Goal: Complete application form

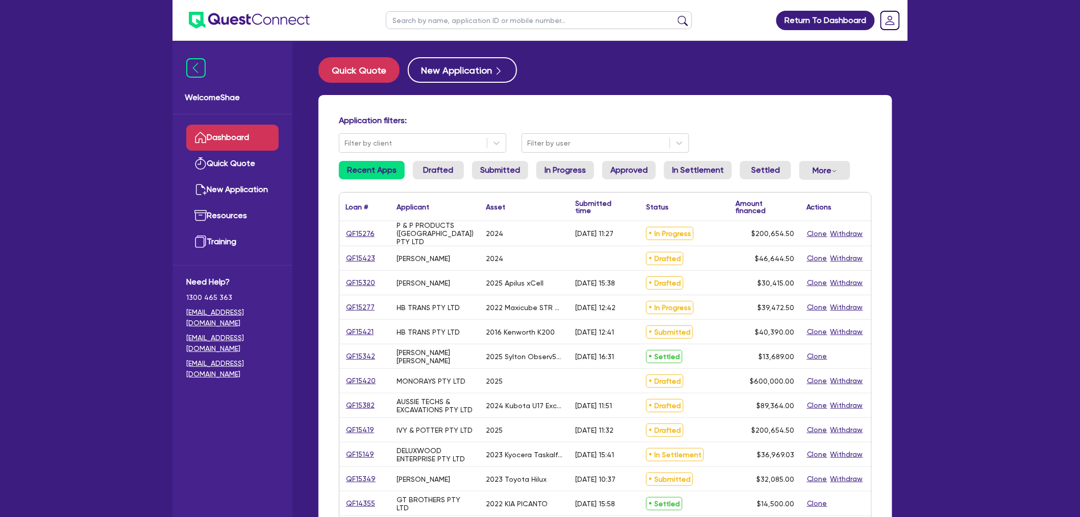
click at [437, 21] on input "text" at bounding box center [539, 20] width 306 height 18
type input "[PERSON_NAME]"
click at [675, 15] on button "submit" at bounding box center [683, 22] width 16 height 14
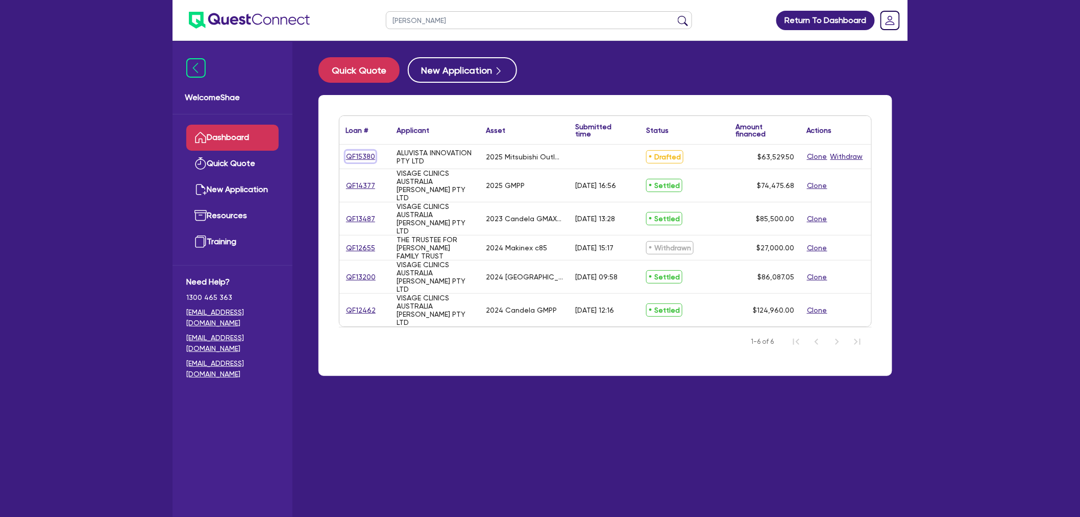
click at [359, 154] on link "QF15380" at bounding box center [361, 157] width 30 height 12
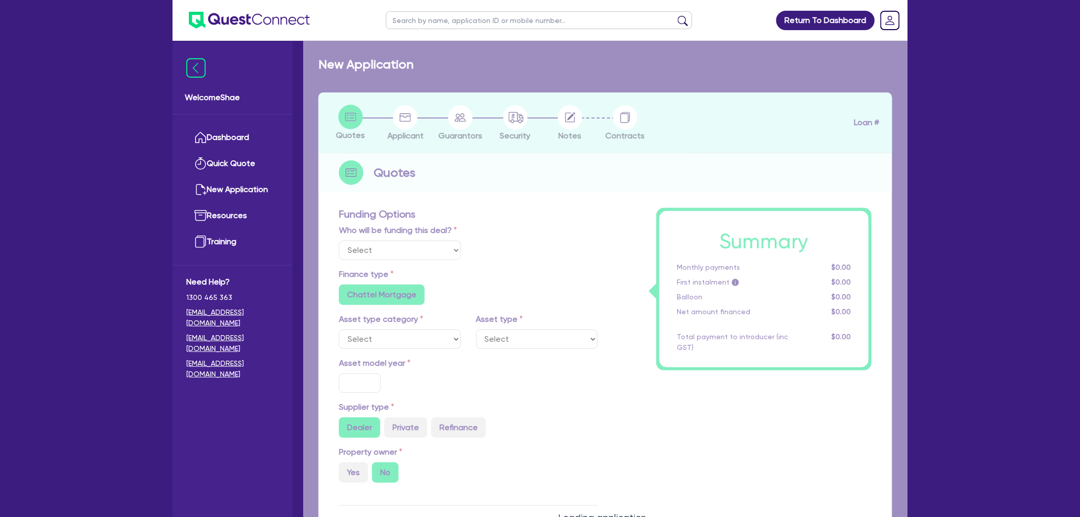
select select "Other"
select select "CARS_AND_LIGHT_TRUCKS"
type input "2025"
radio input "true"
type input "62,000"
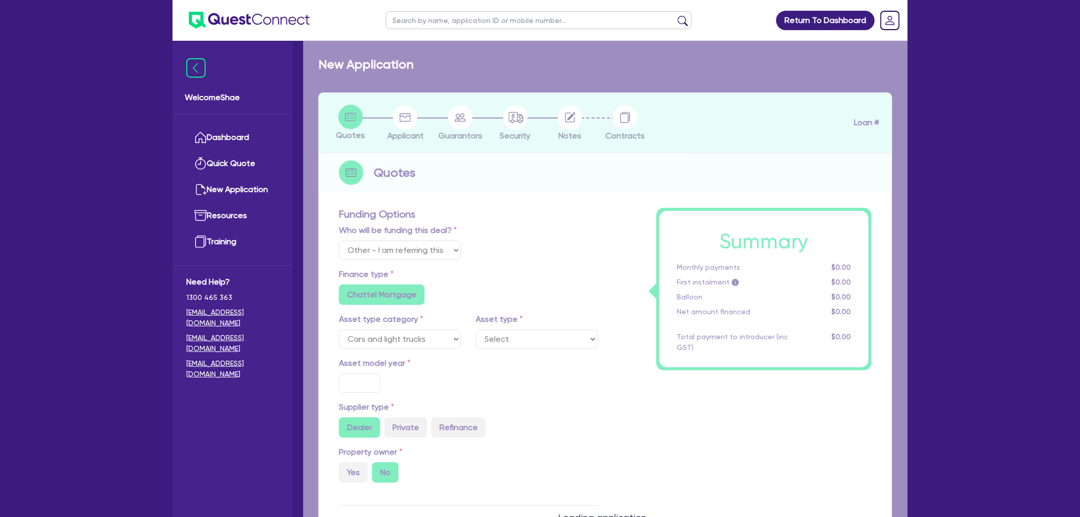
type input "500"
type input "30"
type input "18,600"
radio input "false"
type input "8.99"
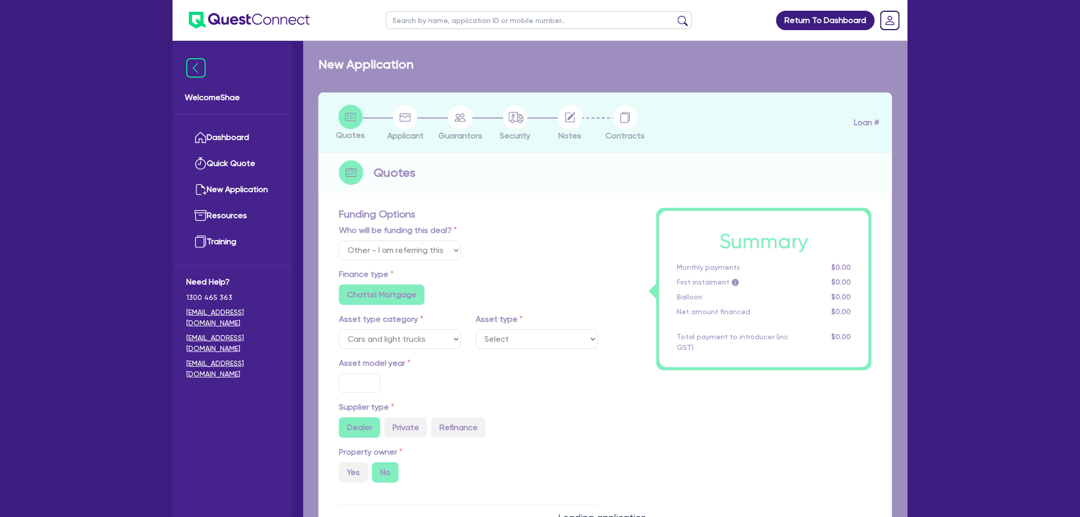
radio input "false"
type input "1,250"
radio input "true"
select select "PASSENGER_VEHICLES"
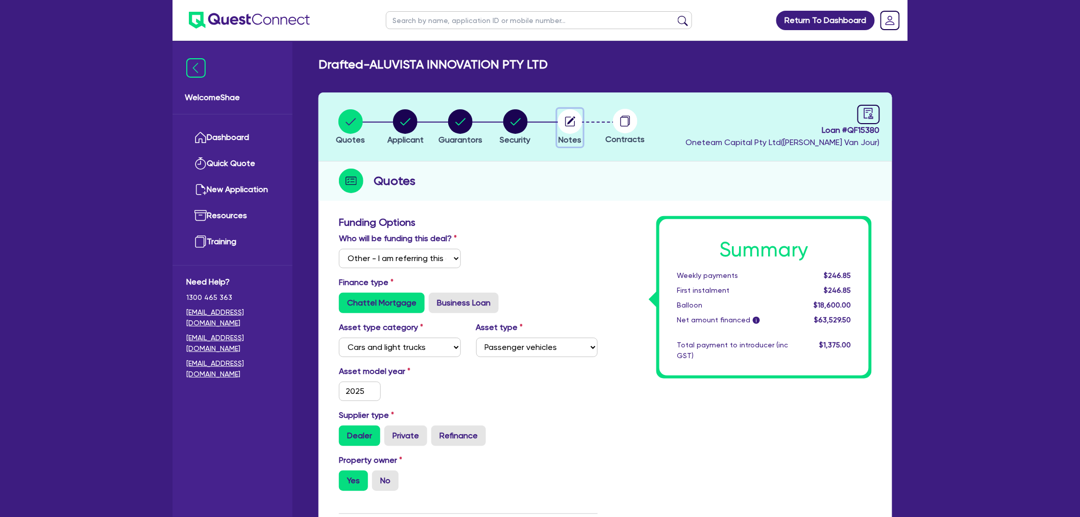
click at [575, 123] on circle "button" at bounding box center [570, 121] width 25 height 25
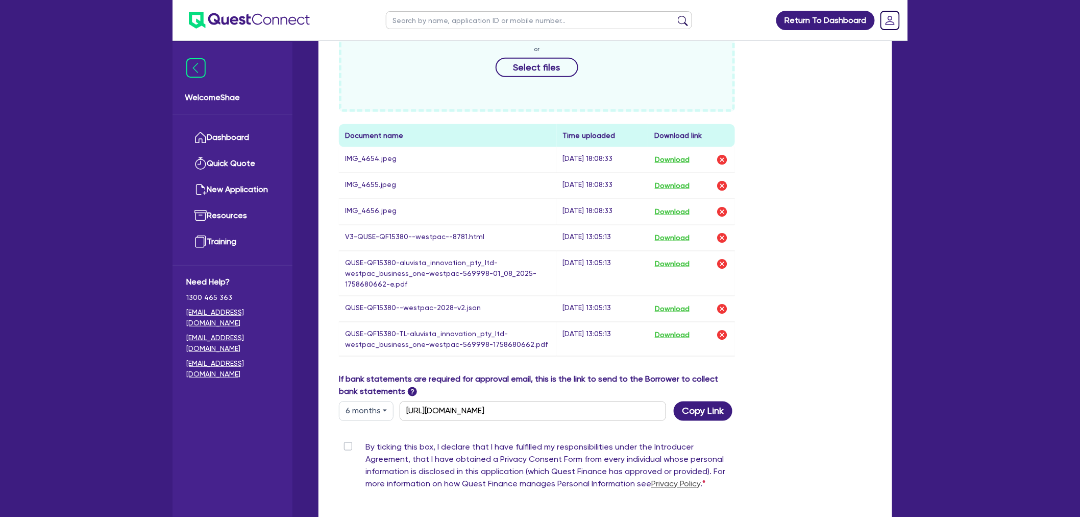
scroll to position [501, 0]
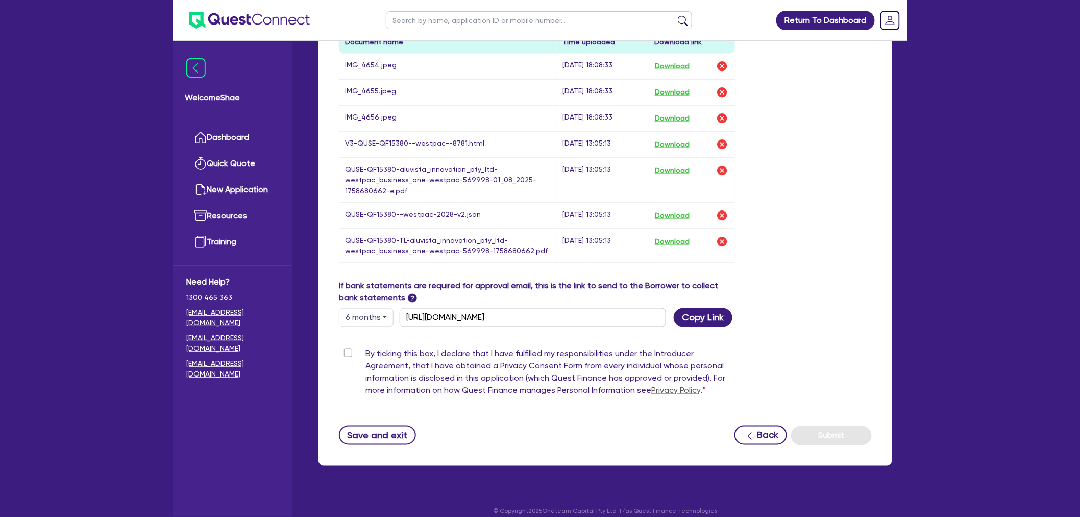
click at [366, 348] on label "By ticking this box, I declare that I have fulfilled my responsibilities under …" at bounding box center [551, 374] width 370 height 53
click at [346, 348] on input "By ticking this box, I declare that I have fulfilled my responsibilities under …" at bounding box center [343, 353] width 8 height 10
checkbox input "true"
click at [823, 426] on button "Submit" at bounding box center [831, 435] width 81 height 19
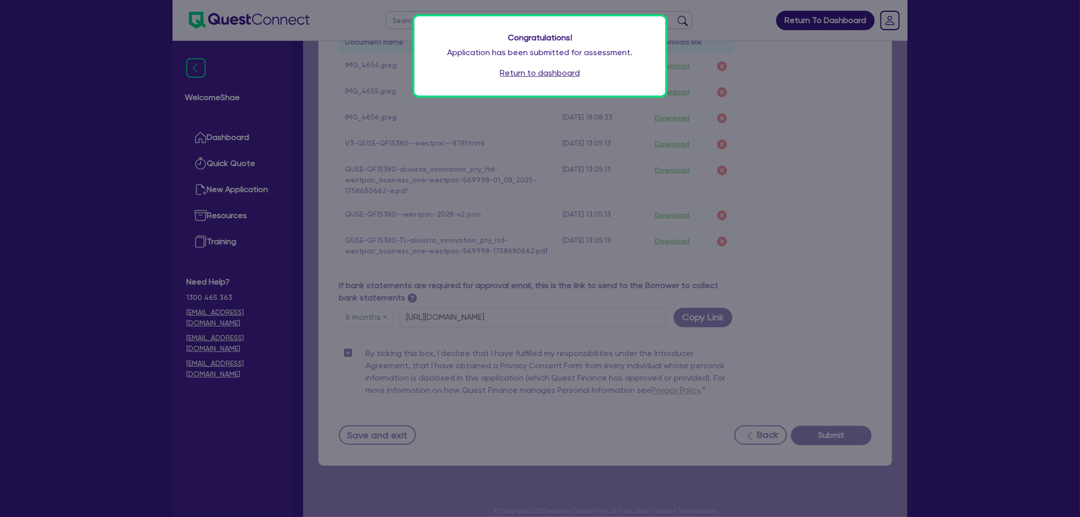
click at [547, 69] on link "Return to dashboard" at bounding box center [540, 73] width 80 height 12
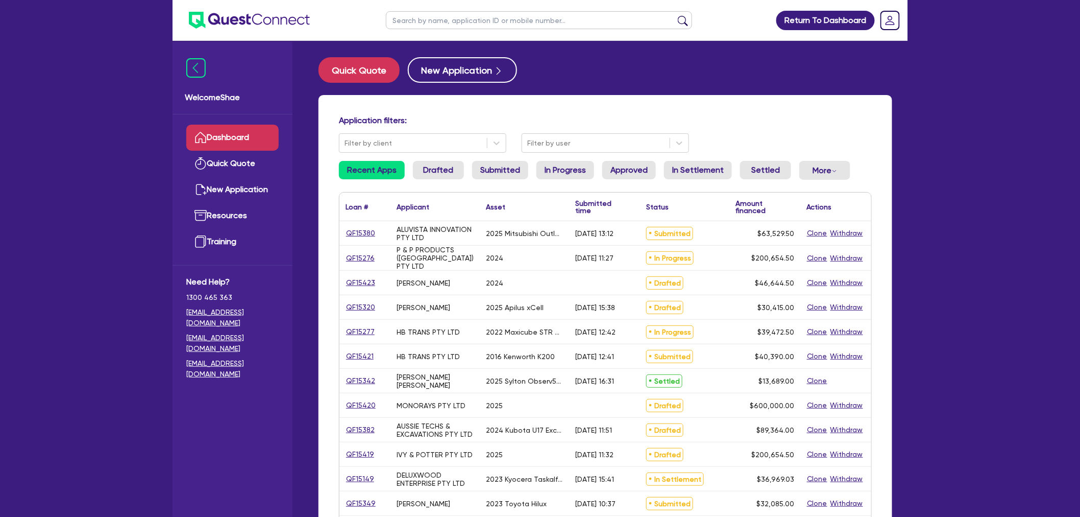
click at [365, 223] on div "QF15380" at bounding box center [364, 233] width 51 height 24
click at [360, 230] on link "QF15380" at bounding box center [361, 233] width 30 height 12
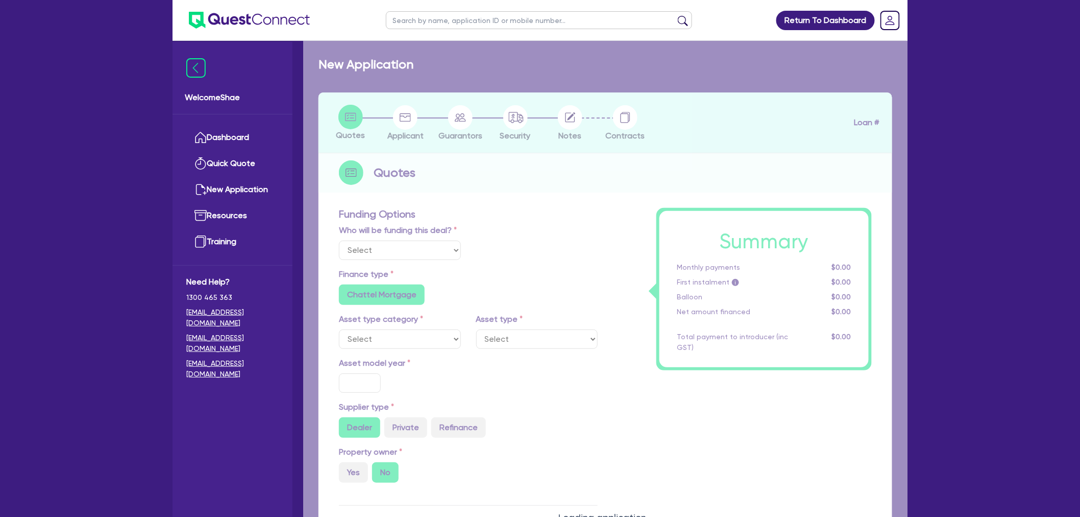
select select "Other"
select select "CARS_AND_LIGHT_TRUCKS"
type input "2025"
radio input "true"
type input "62,000"
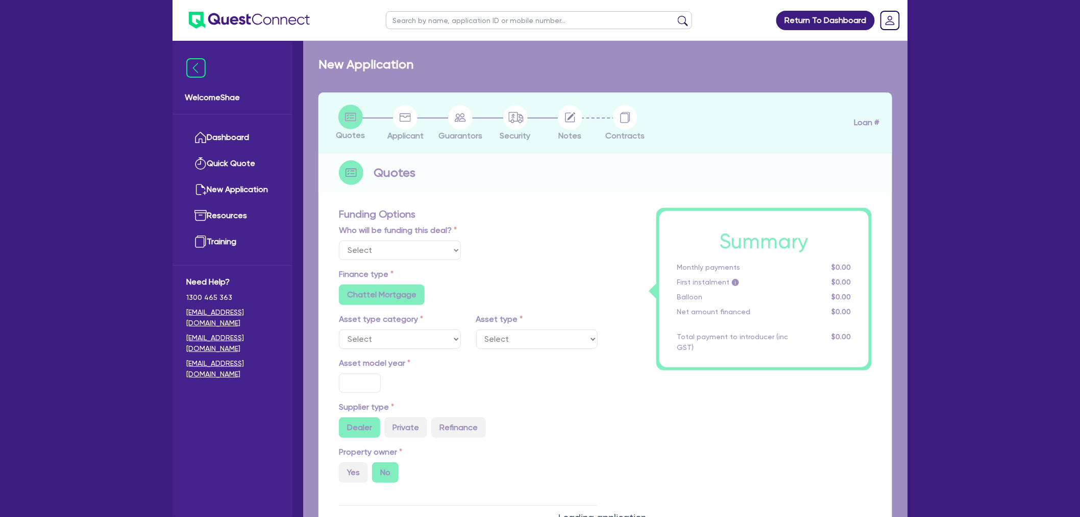
type input "500"
type input "30"
type input "18,600"
radio input "false"
type input "8.99"
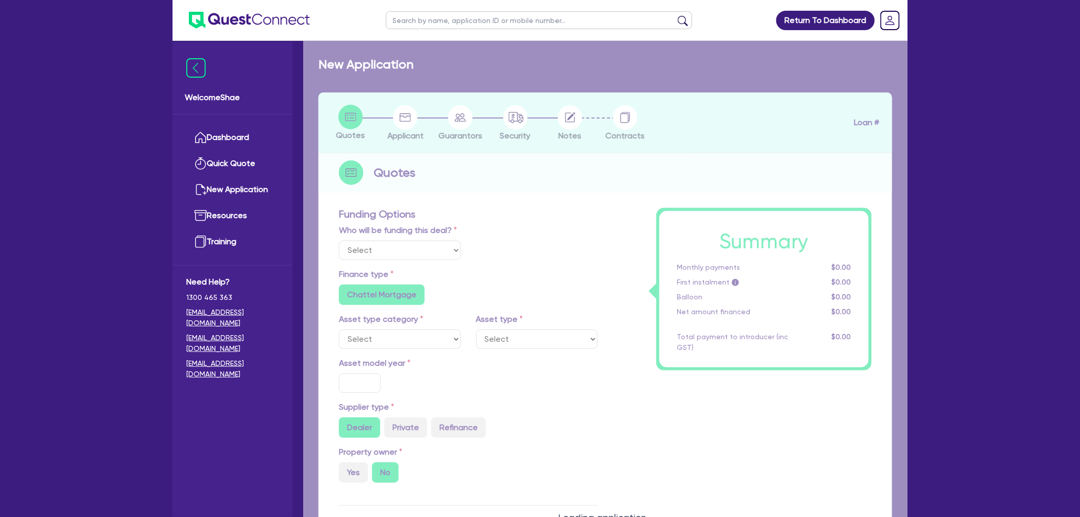
radio input "false"
type input "1,250"
radio input "true"
select select "PASSENGER_VEHICLES"
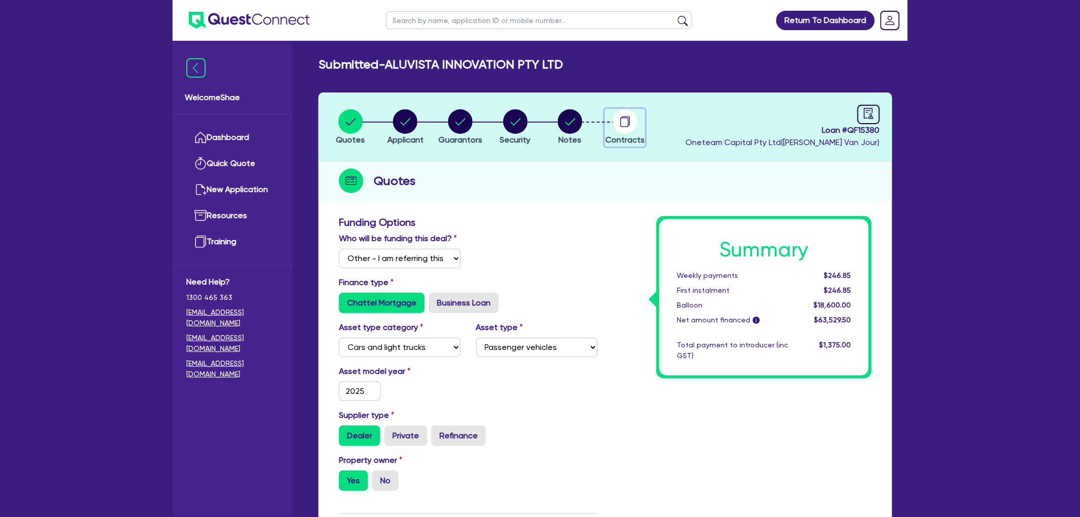
click at [624, 116] on icon "button" at bounding box center [626, 121] width 8 height 10
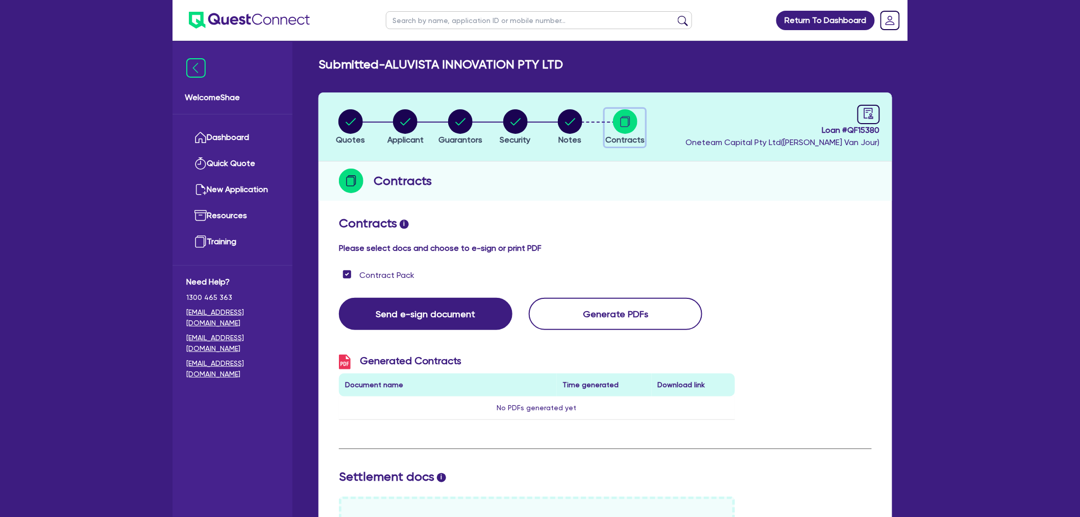
scroll to position [276, 0]
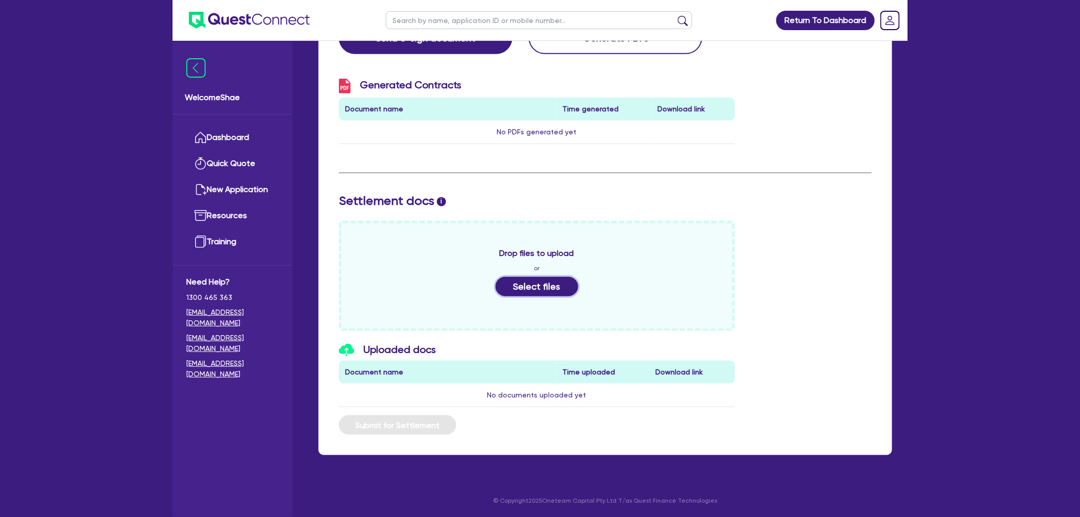
click at [570, 285] on button "Select files" at bounding box center [537, 286] width 83 height 19
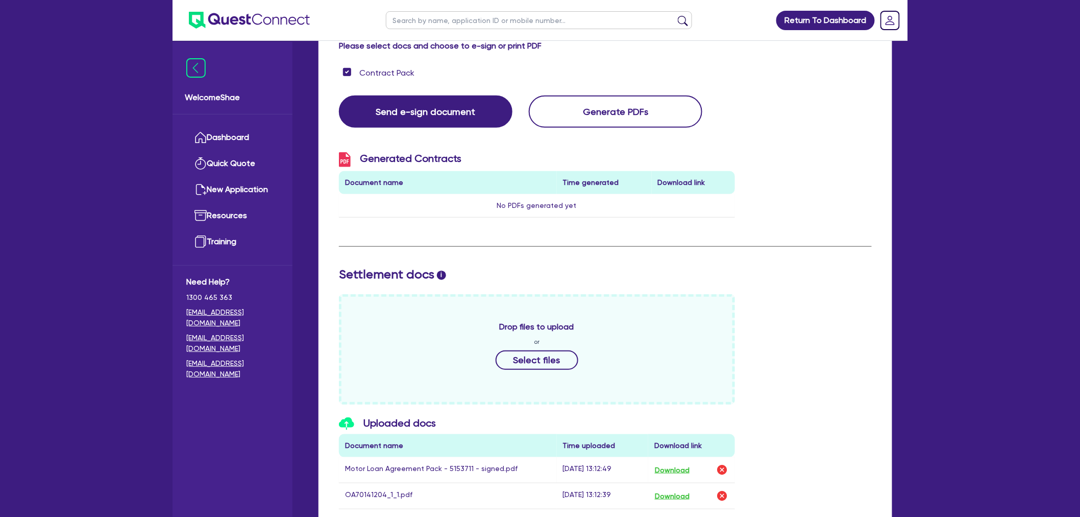
scroll to position [0, 0]
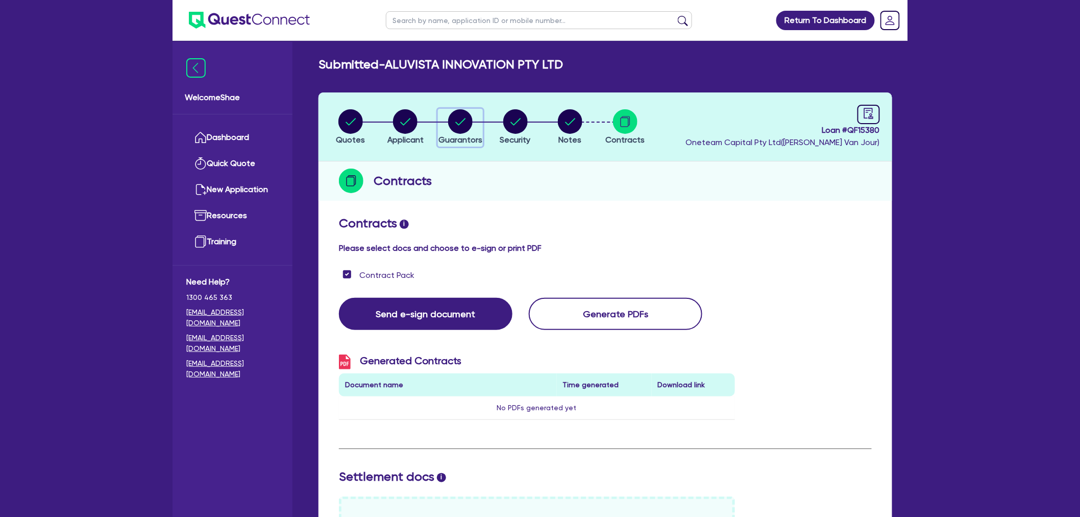
click at [471, 121] on circle "button" at bounding box center [460, 121] width 25 height 25
select select "MR"
select select "NSW"
select select "DE_FACTO"
select select "PROPERTY"
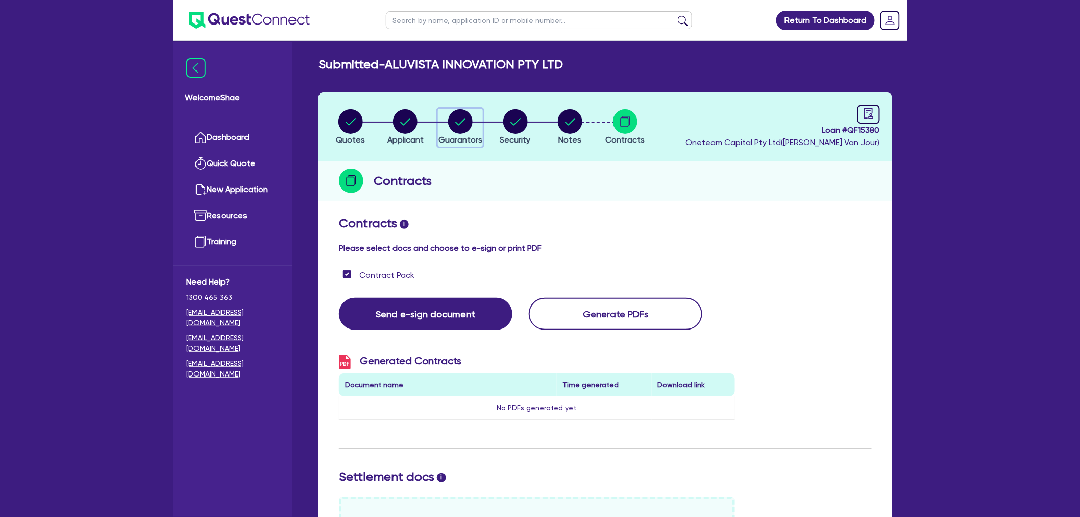
select select "CASH"
select select "MORTGAGE"
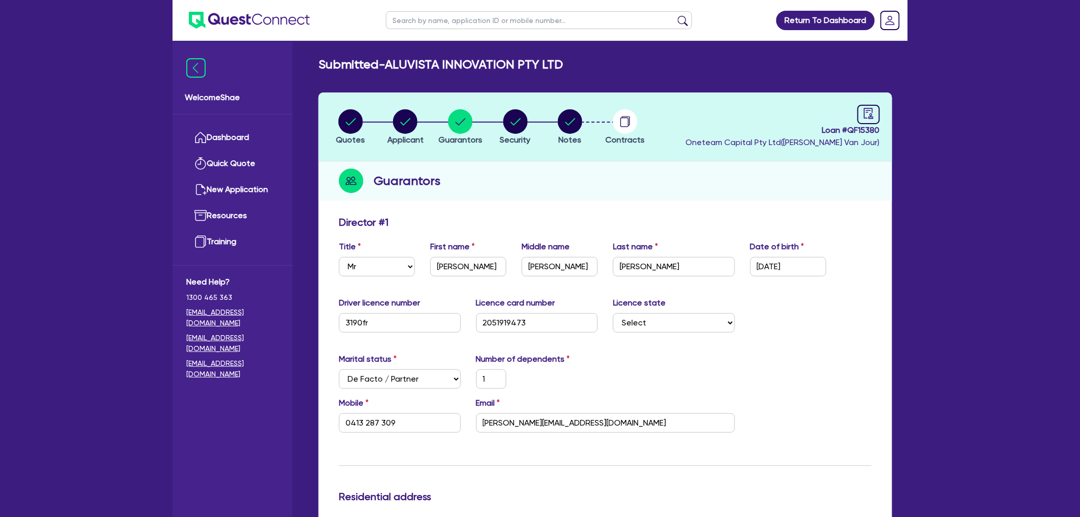
click at [397, 22] on input "text" at bounding box center [539, 20] width 306 height 18
type input "15341"
click button "submit" at bounding box center [683, 22] width 16 height 14
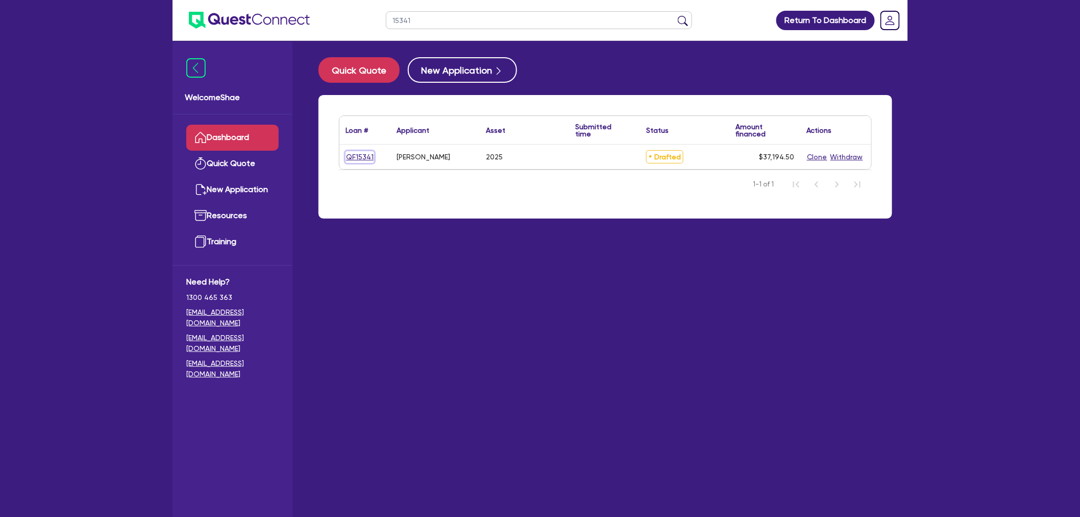
click at [360, 157] on link "QF15341" at bounding box center [360, 157] width 29 height 12
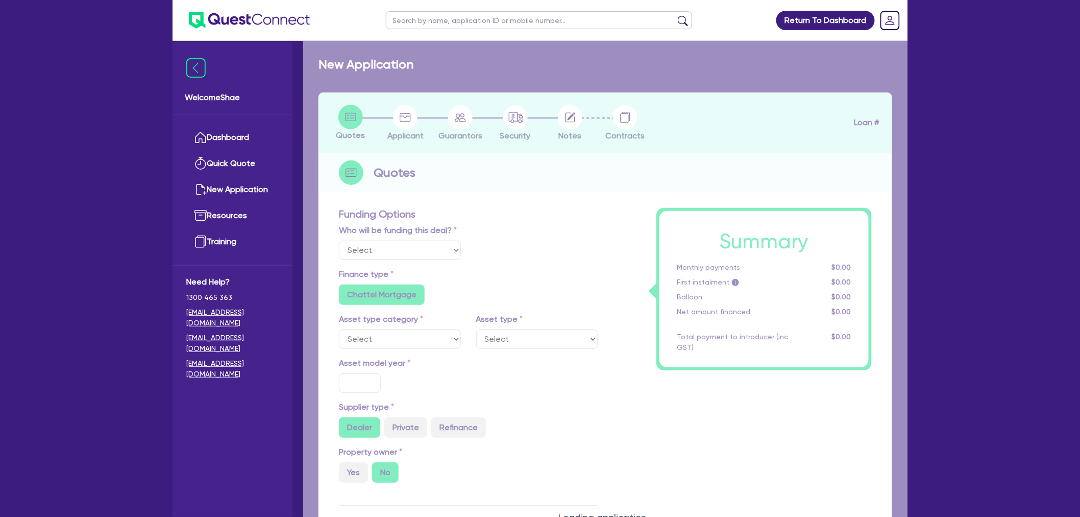
select select "CARS_AND_LIGHT_TRUCKS"
type input "2025"
radio input "true"
type input "35,000"
type input "6.99"
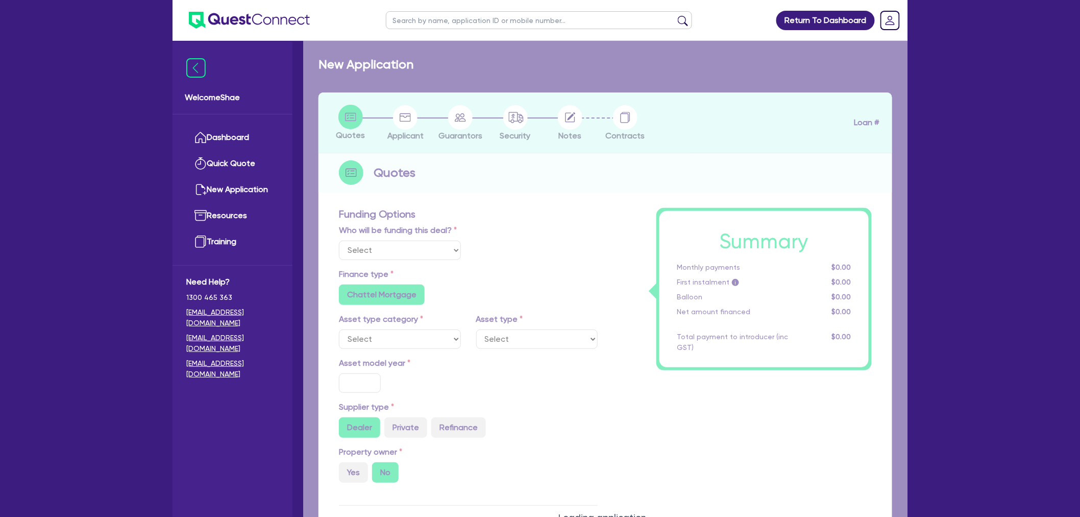
type input "1,400"
radio input "true"
select select "PASSENGER_VEHICLES"
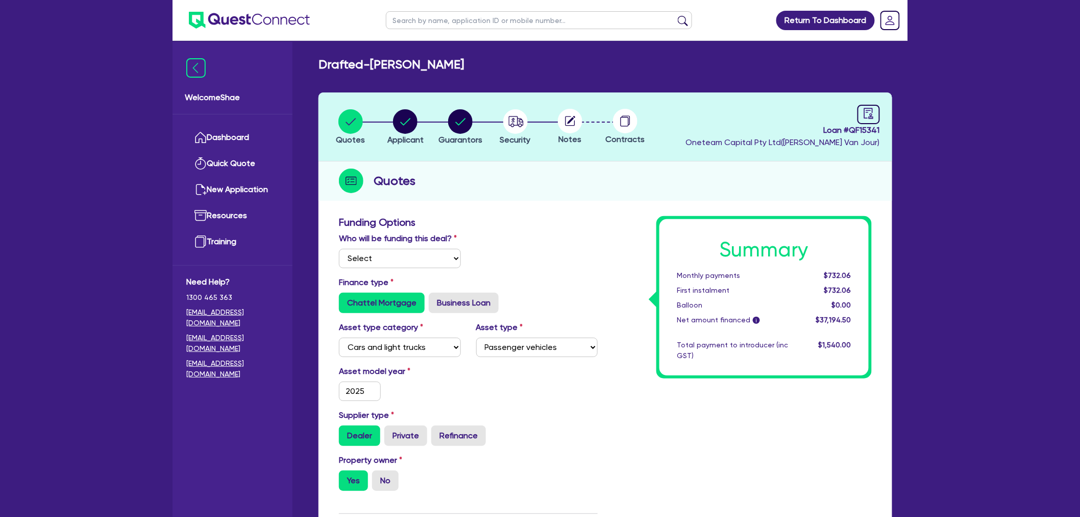
click at [130, 150] on div "Return To Dashboard Edit Profile Logout Welcome Shae Dashboard Quick Quote New …" at bounding box center [540, 493] width 1080 height 987
